Goal: Obtain resource: Download file/media

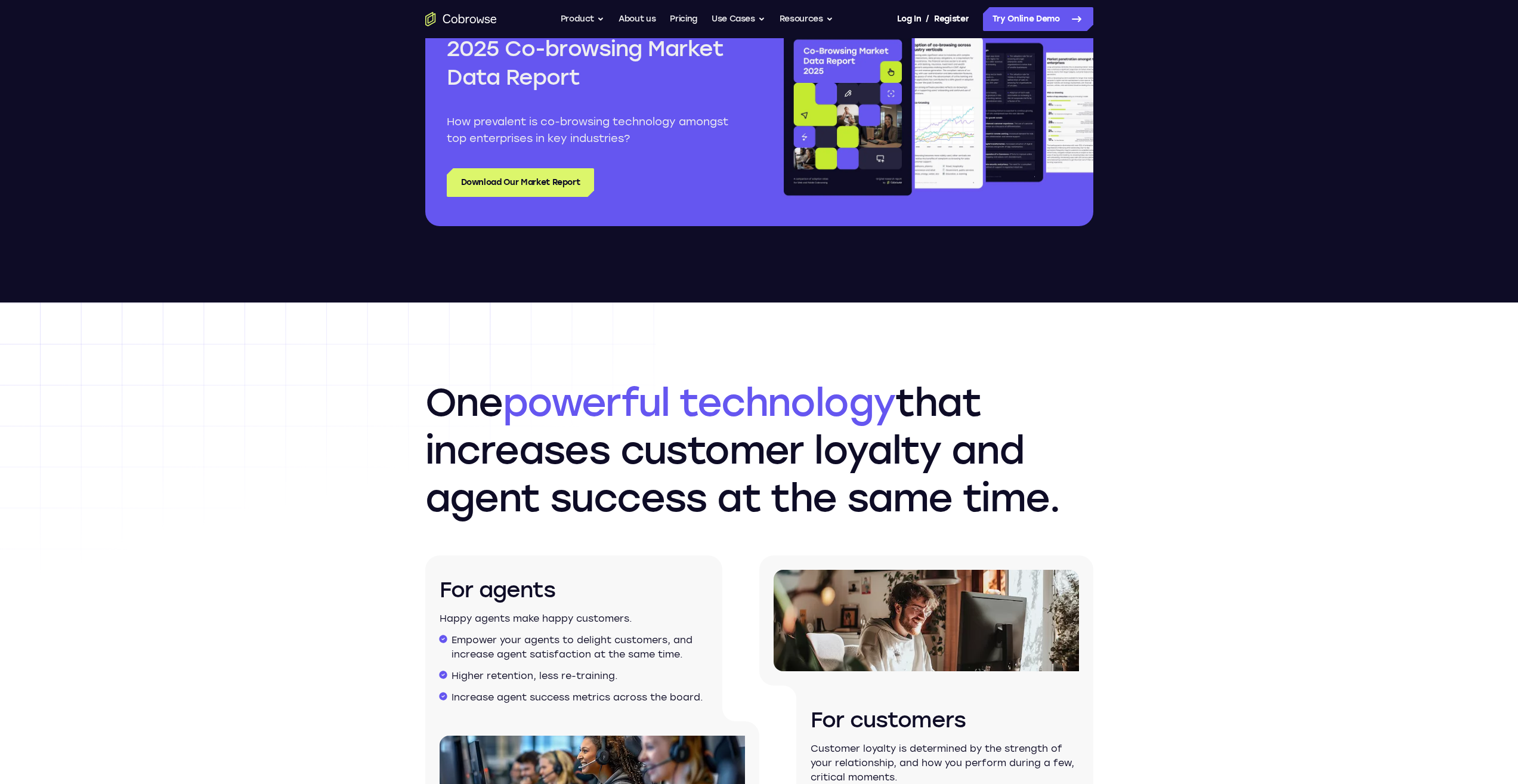
scroll to position [1491, 0]
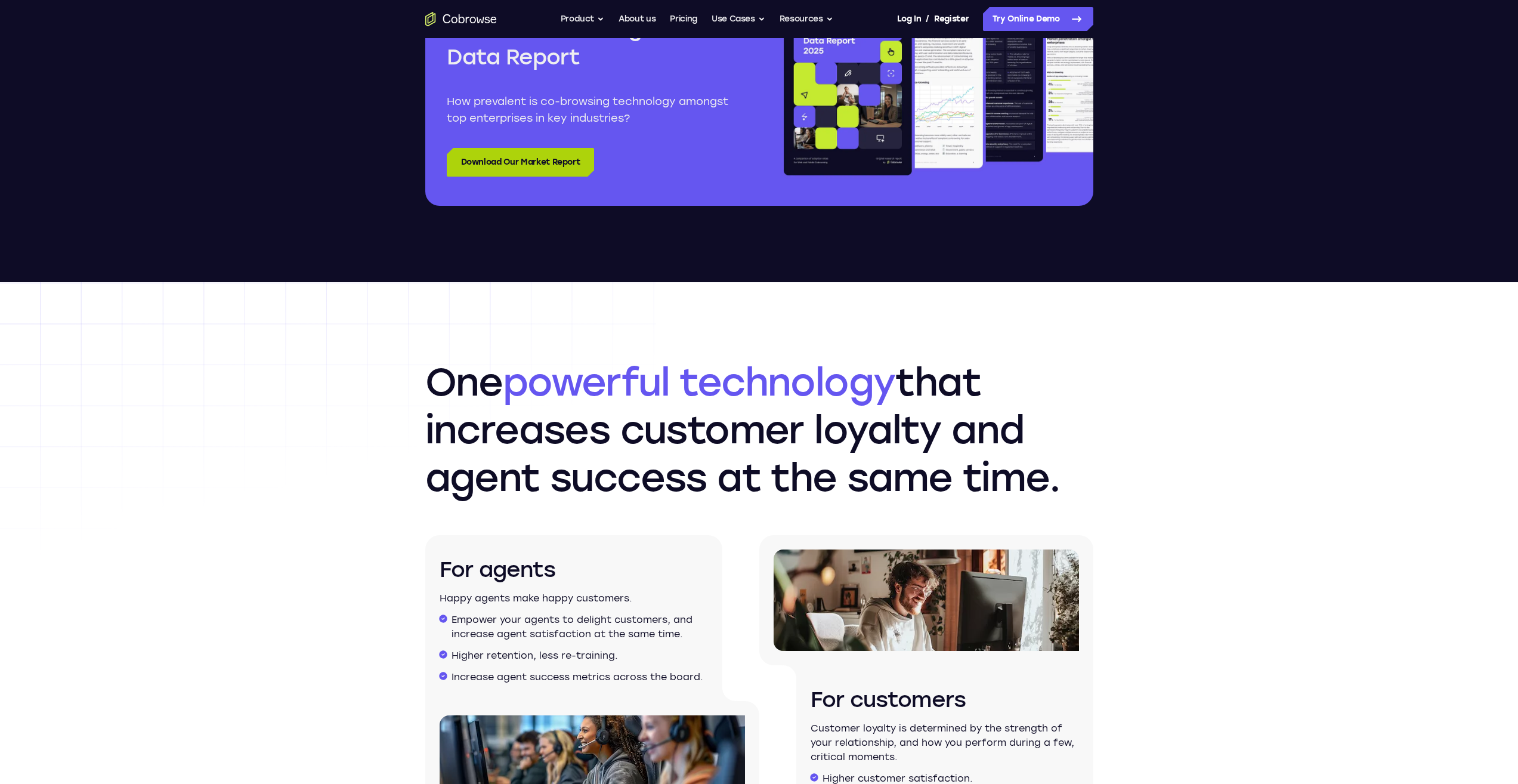
click at [539, 156] on link "Download Our Market Report" at bounding box center [521, 162] width 148 height 29
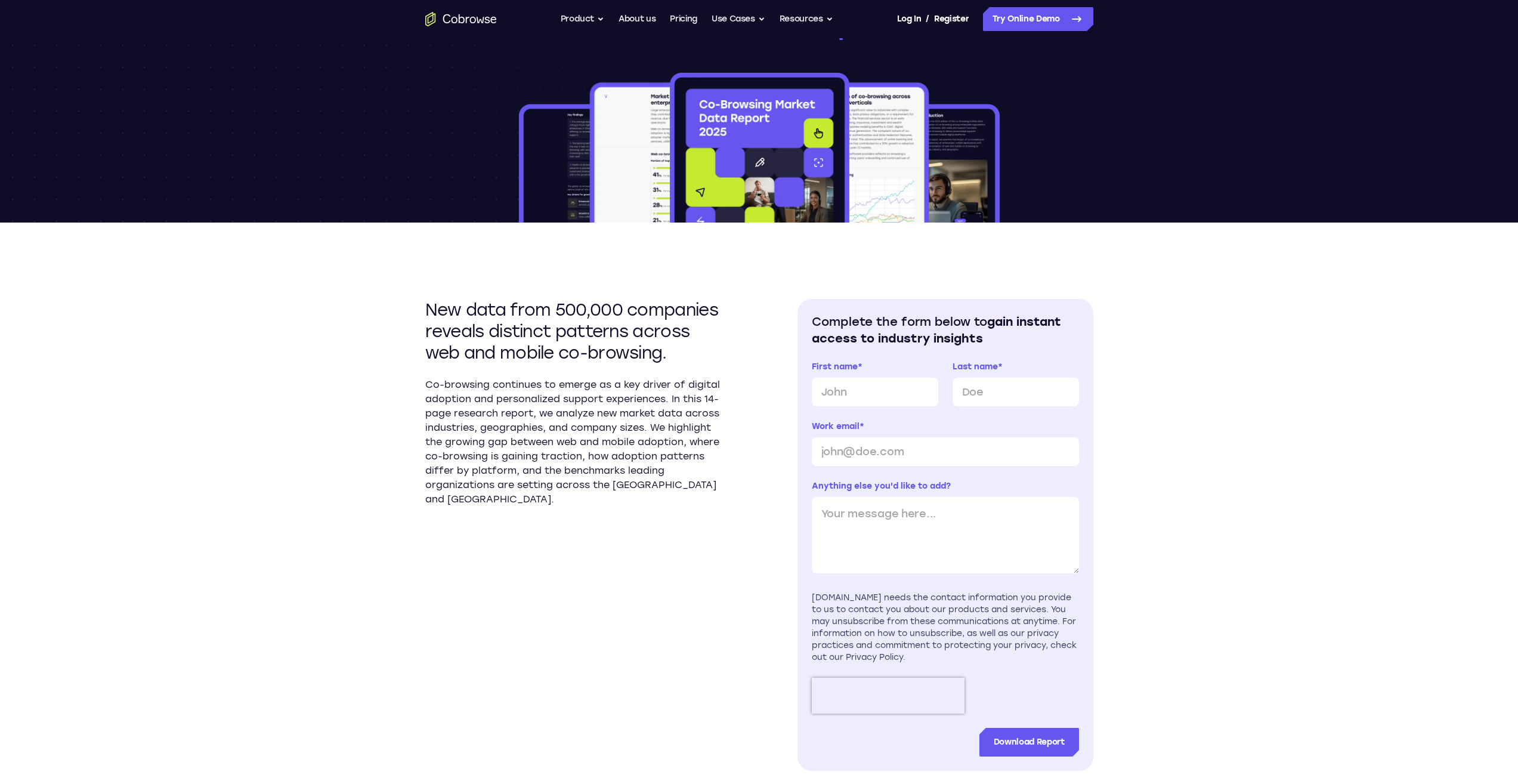
scroll to position [179, 0]
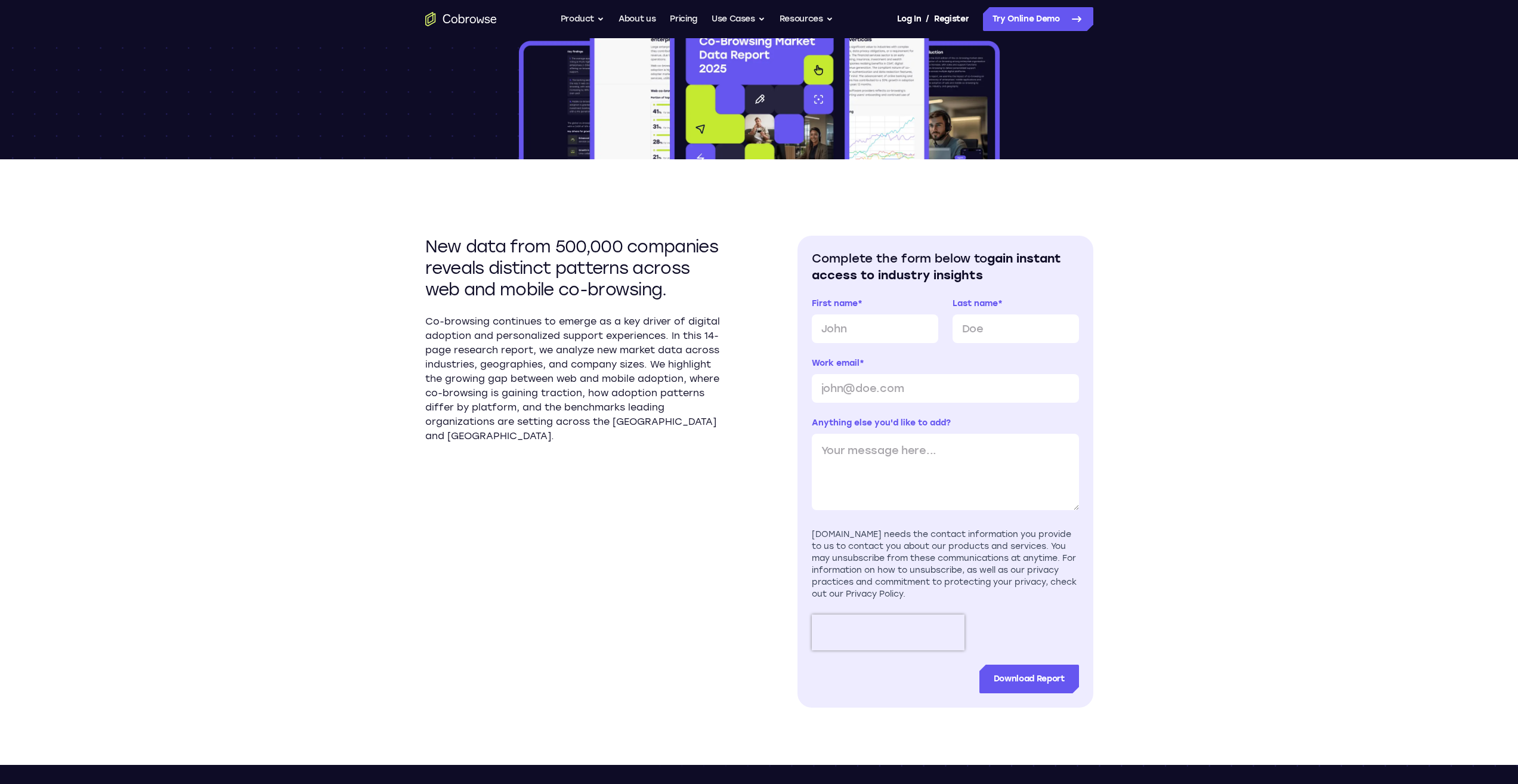
click at [839, 111] on img at bounding box center [760, 83] width 486 height 152
click at [858, 154] on img at bounding box center [760, 83] width 486 height 152
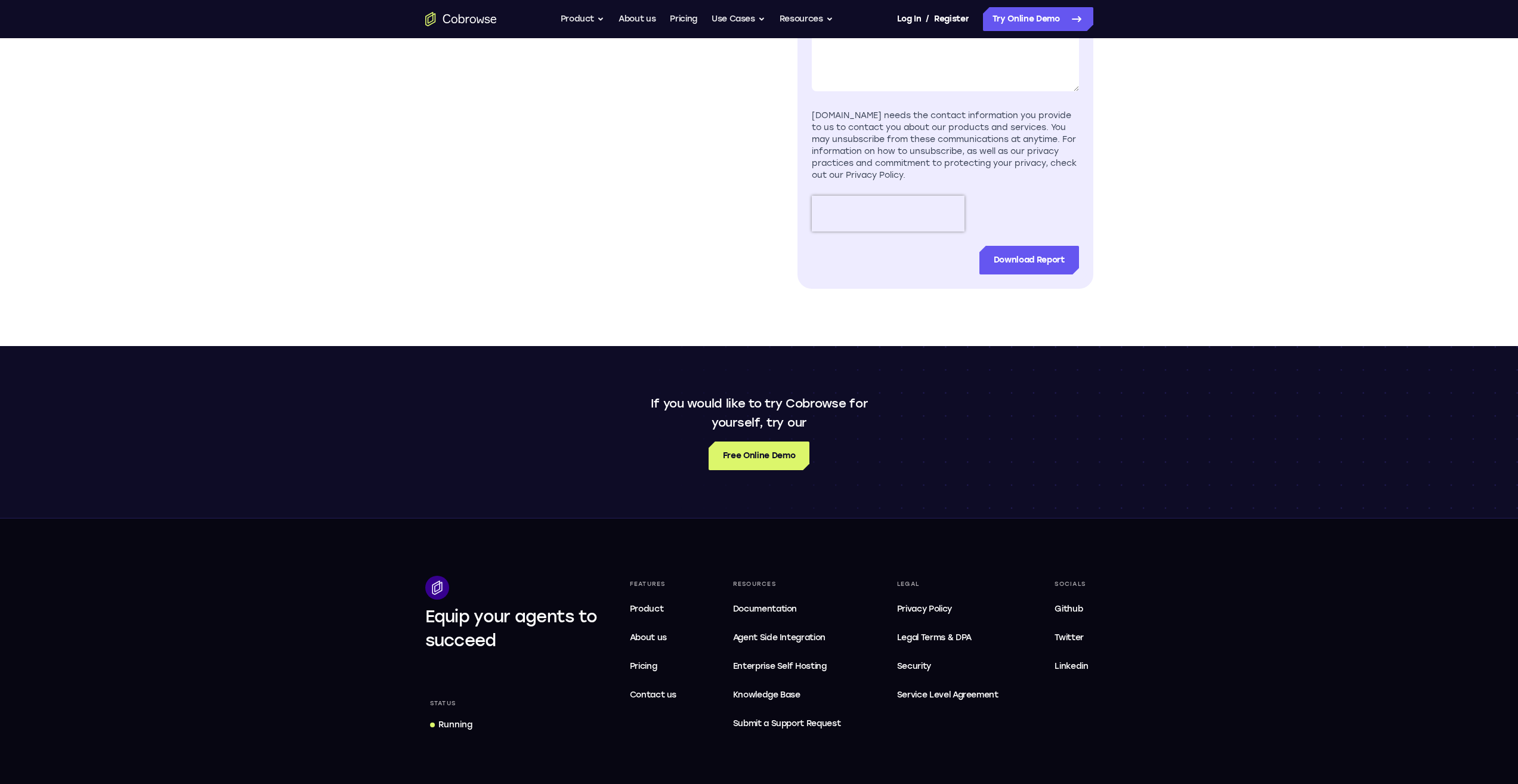
scroll to position [656, 0]
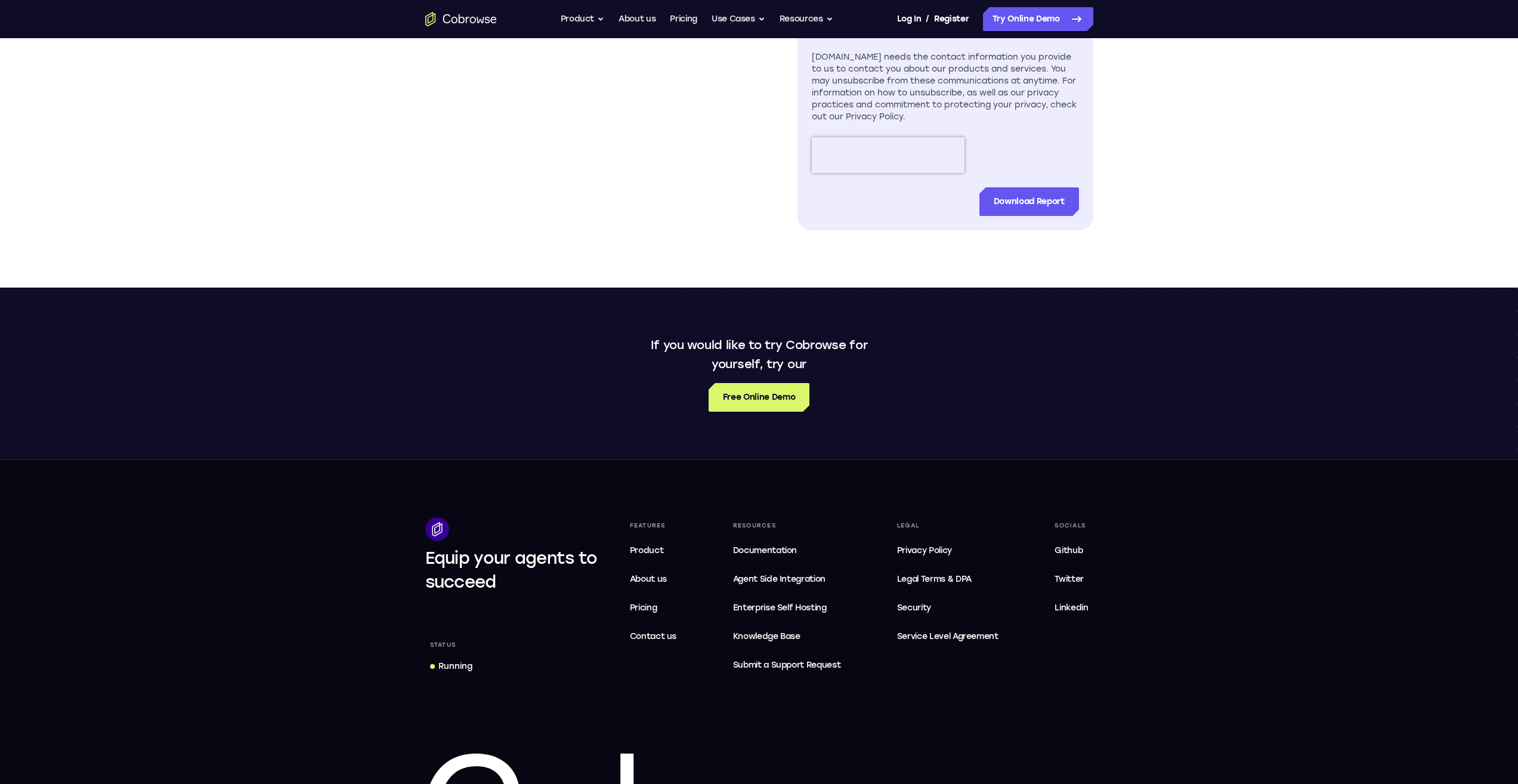
click at [1001, 137] on div at bounding box center [945, 155] width 267 height 36
click at [969, 638] on span "Service Level Agreement" at bounding box center [948, 636] width 102 height 14
